Goal: Transaction & Acquisition: Download file/media

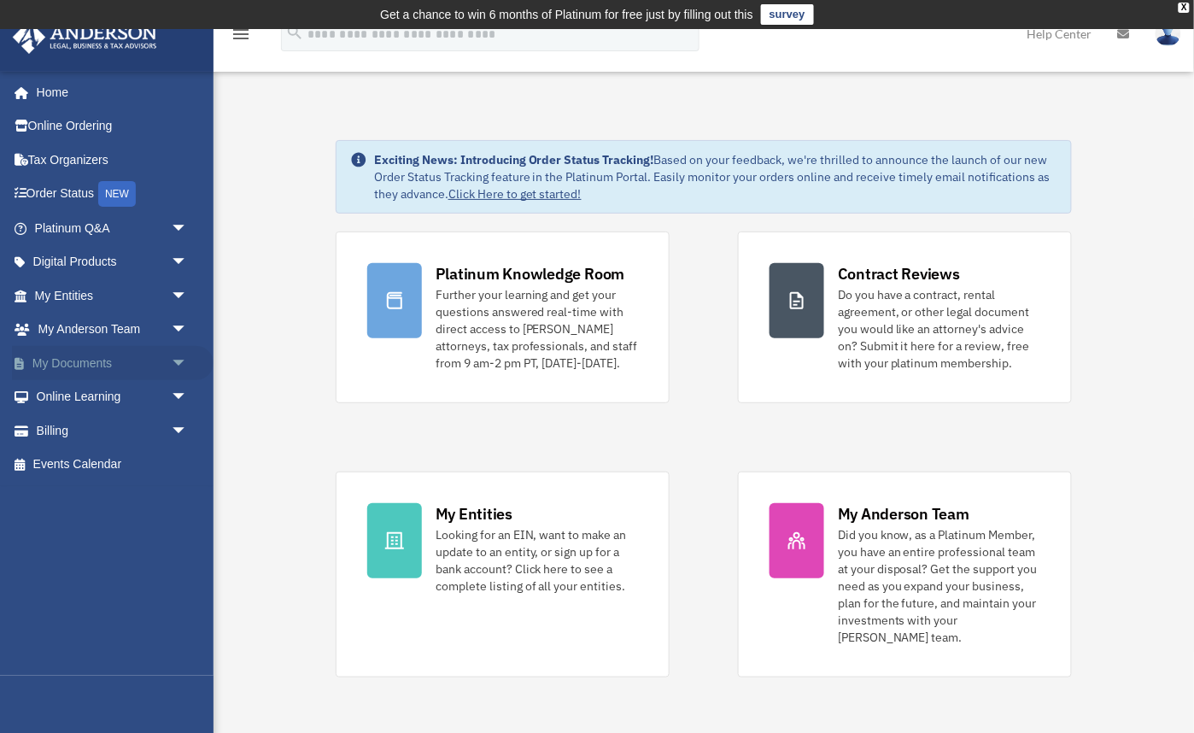
click at [179, 360] on span "arrow_drop_down" at bounding box center [188, 363] width 34 height 35
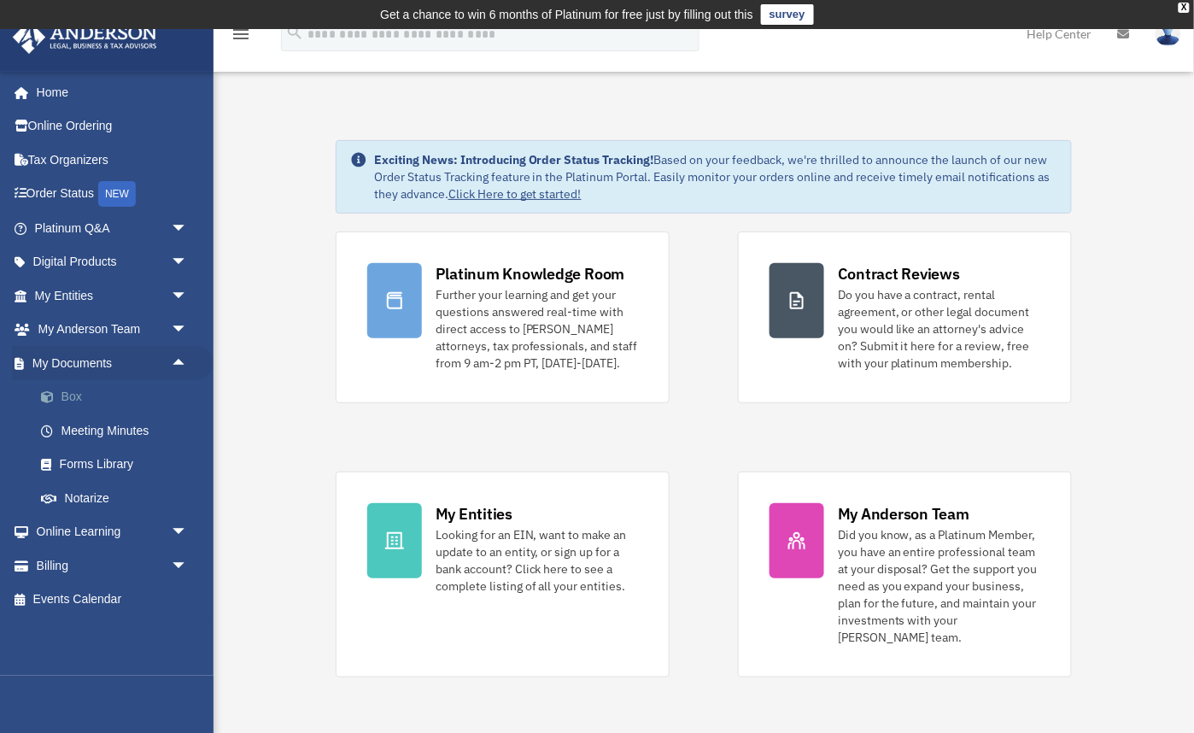
click at [68, 395] on link "Box" at bounding box center [119, 397] width 190 height 34
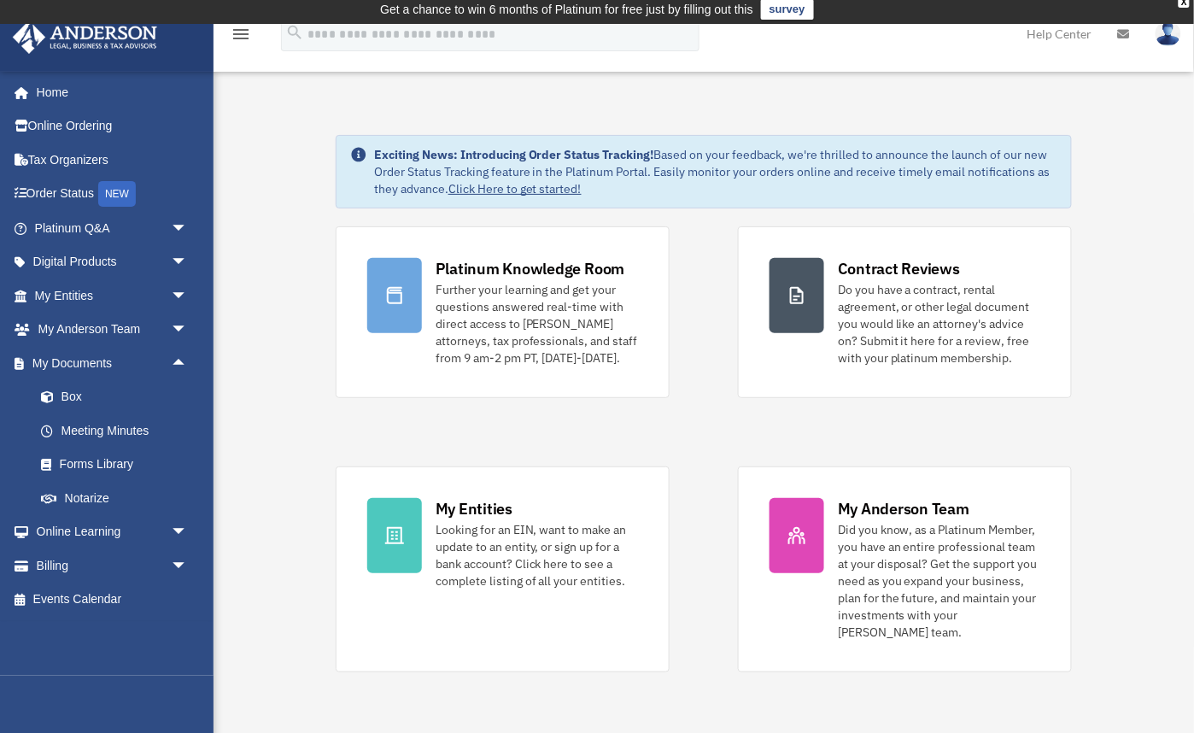
scroll to position [6, 0]
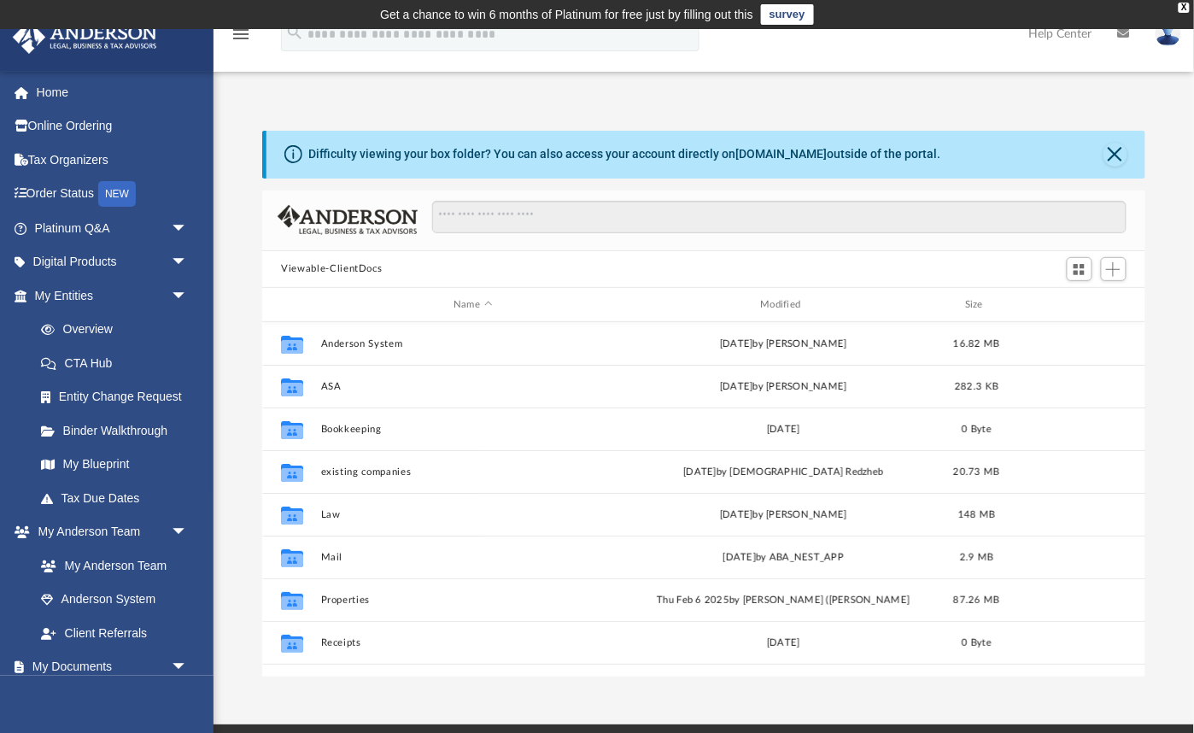
scroll to position [388, 883]
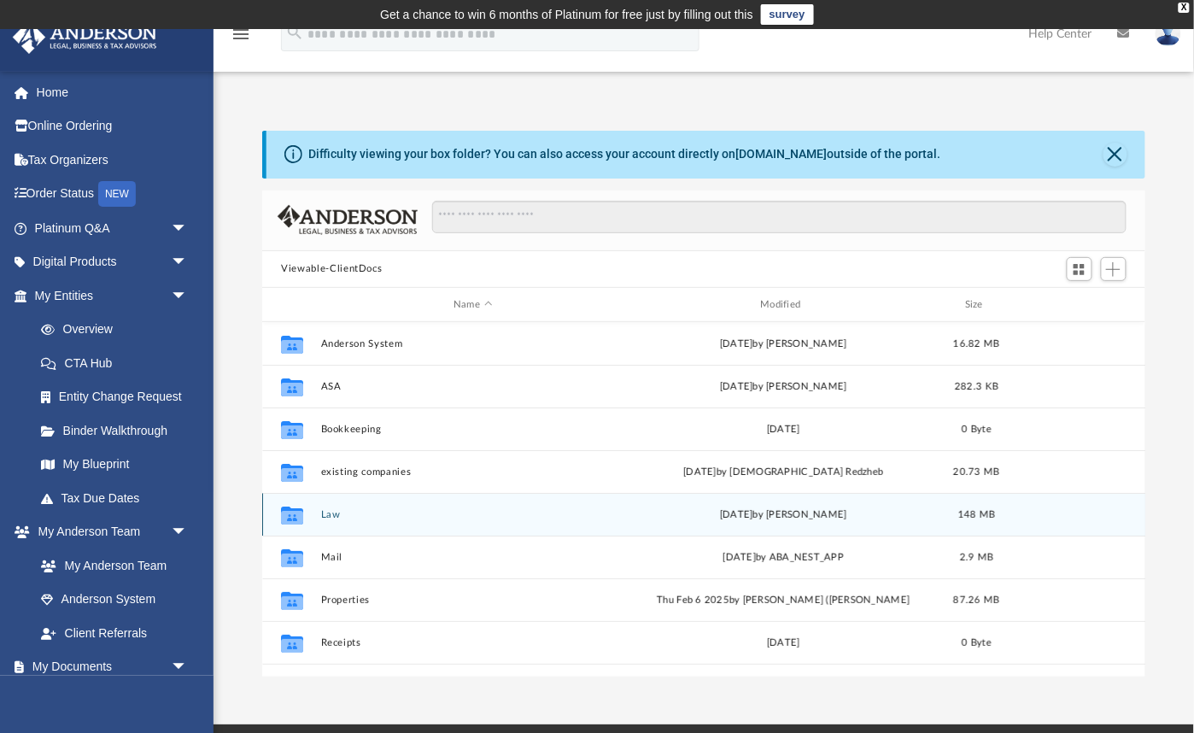
click at [334, 513] on button "Law" at bounding box center [472, 514] width 303 height 11
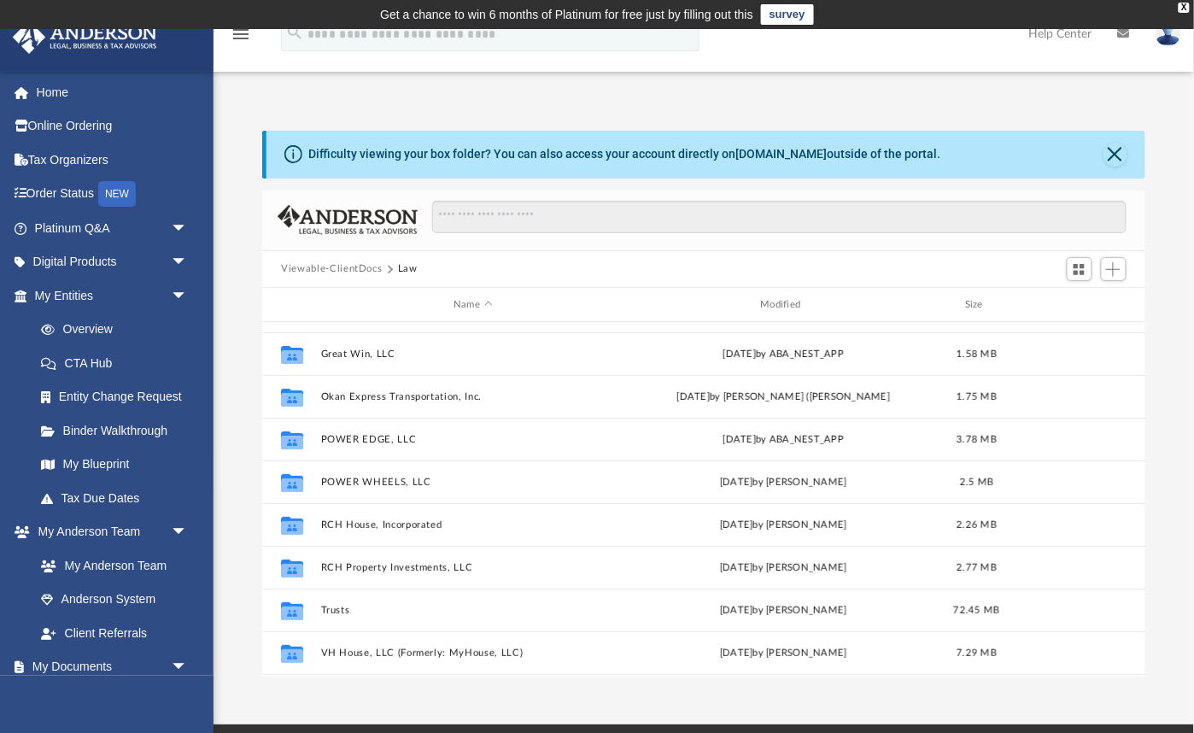
scroll to position [76, 0]
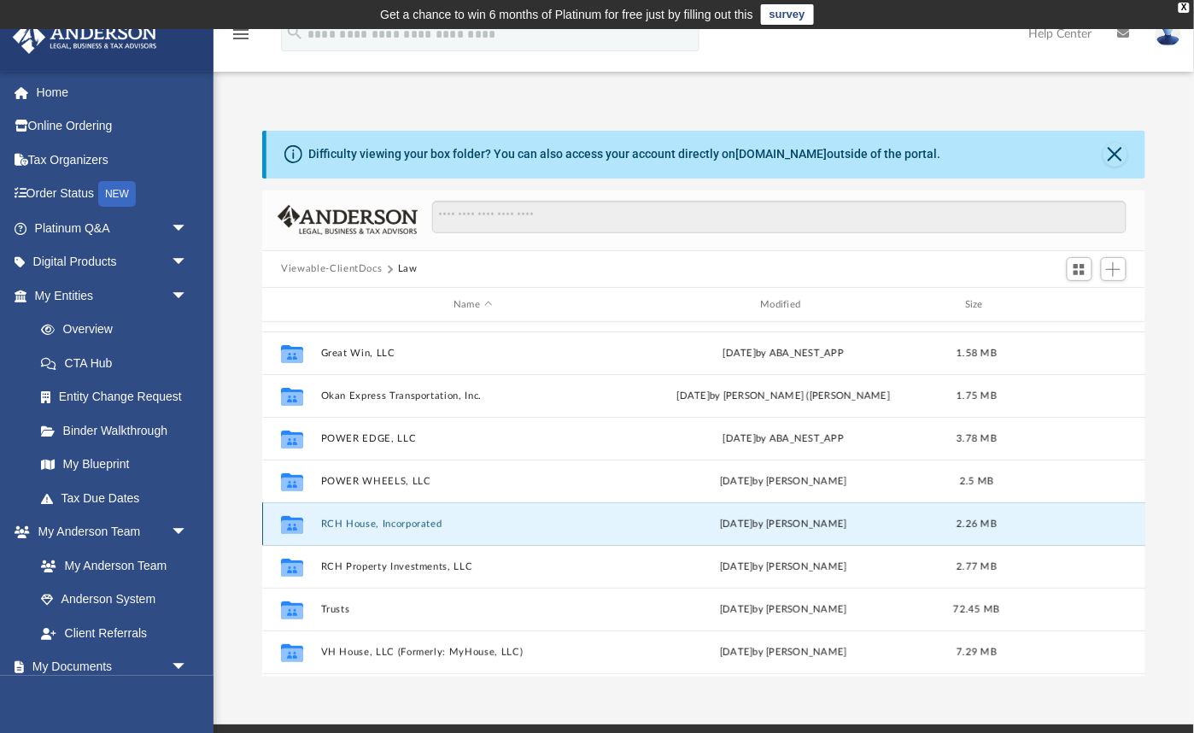
click at [366, 524] on button "RCH House, Incorporated" at bounding box center [472, 523] width 303 height 11
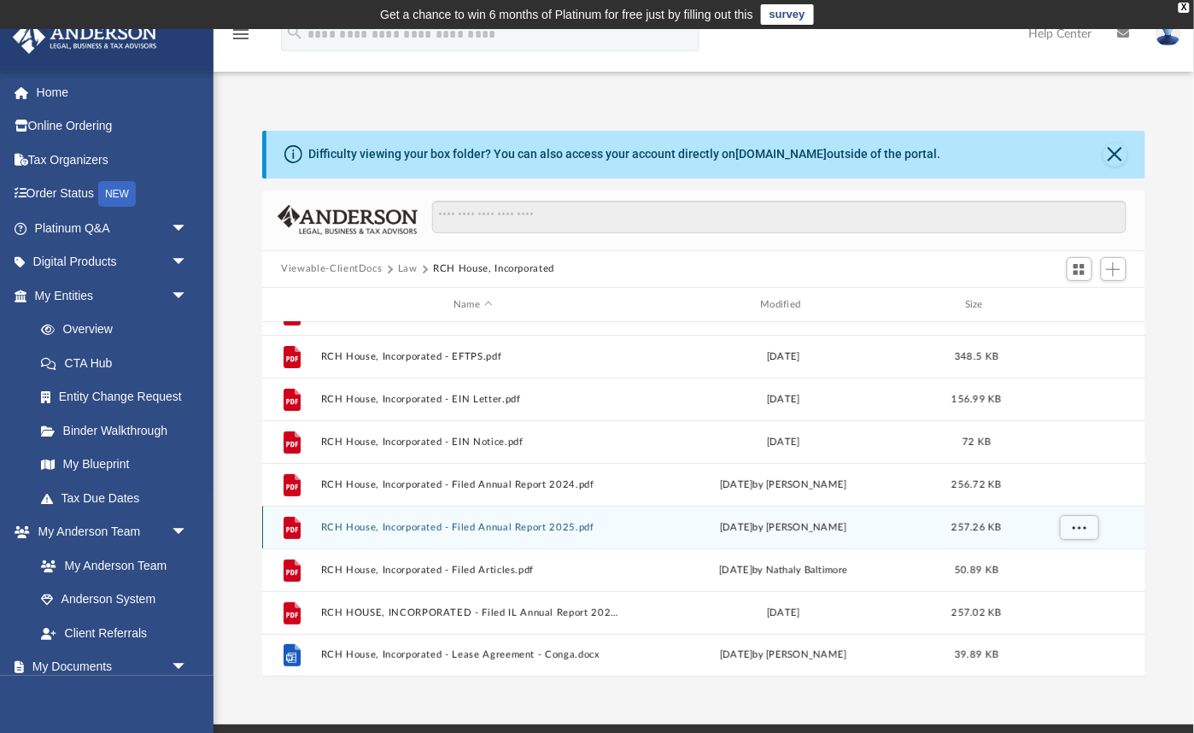
scroll to position [0, 0]
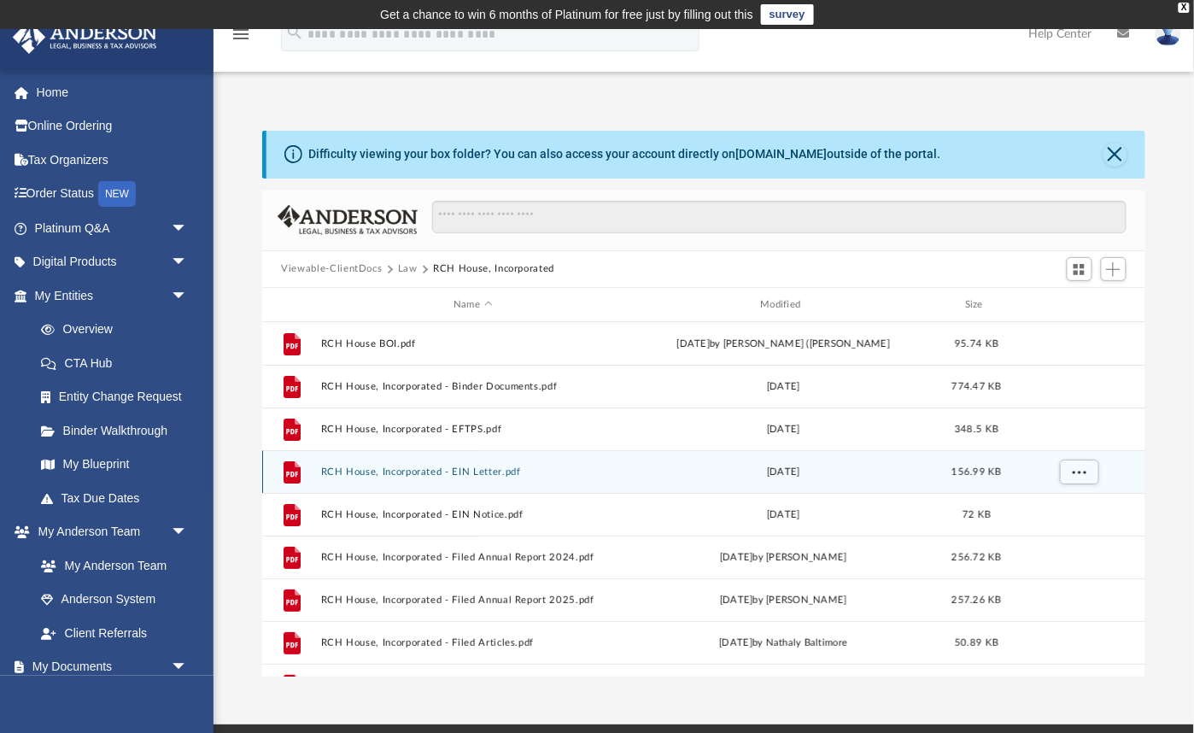
click at [495, 472] on button "RCH House, Incorporated - EIN Letter.pdf" at bounding box center [472, 471] width 303 height 11
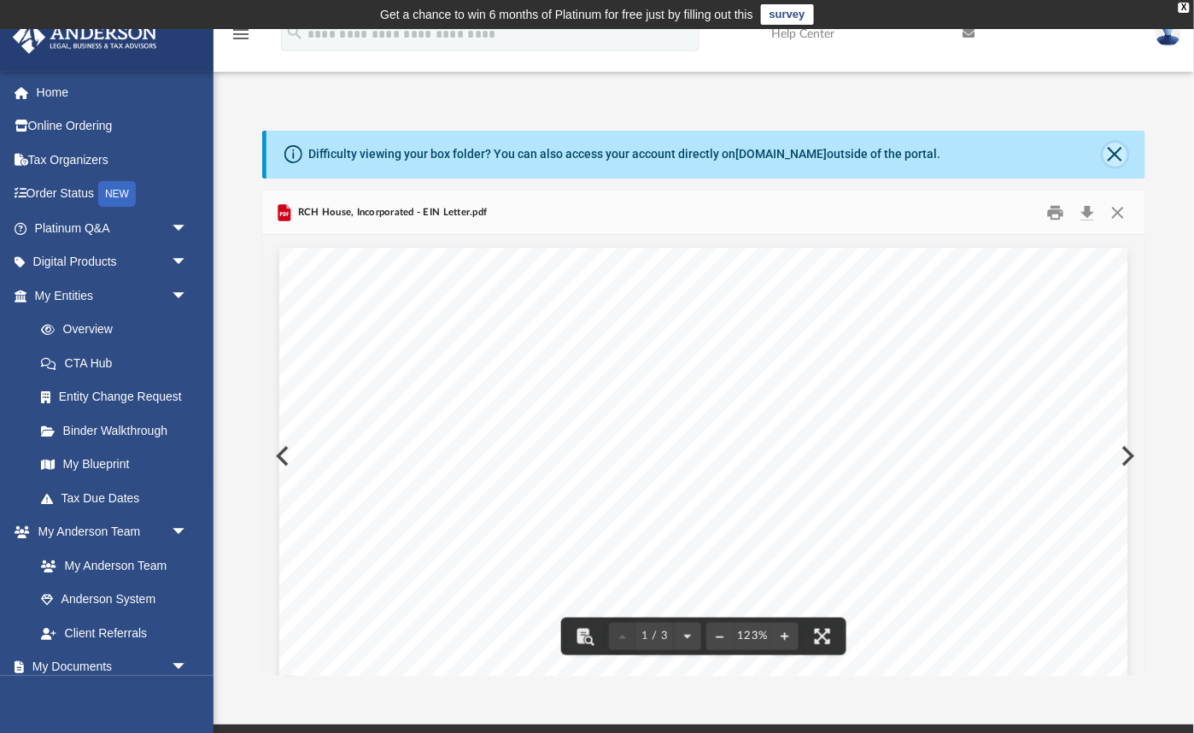
click at [1115, 152] on button "Close" at bounding box center [1115, 155] width 24 height 24
